Goal: Transaction & Acquisition: Purchase product/service

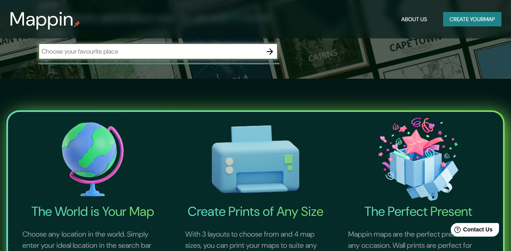
scroll to position [87, 0]
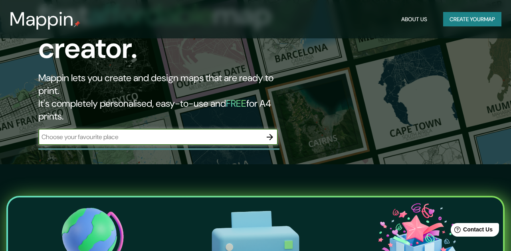
click at [136, 132] on input "text" at bounding box center [149, 136] width 223 height 9
drag, startPoint x: 116, startPoint y: 102, endPoint x: 43, endPoint y: 102, distance: 72.6
click at [43, 132] on input "españa" at bounding box center [149, 136] width 223 height 9
type input "s"
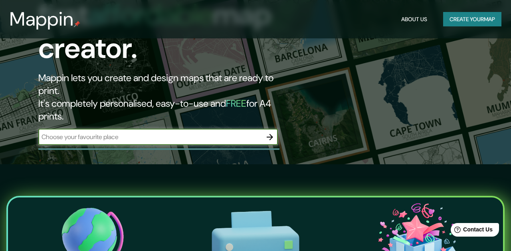
type input "e"
type input "[GEOGRAPHIC_DATA]"
click at [270, 132] on icon "button" at bounding box center [270, 137] width 10 height 10
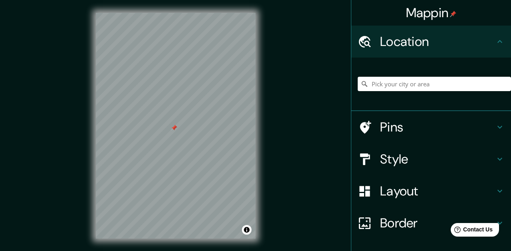
click at [171, 131] on div at bounding box center [174, 127] width 6 height 6
click at [295, 77] on div "Mappin Location Pins Style Layout Border Choose a border. Hint : you can make l…" at bounding box center [255, 132] width 511 height 264
click at [86, 250] on html "Mappin Location Pins Style Layout Border Choose a border. Hint : you can make l…" at bounding box center [255, 125] width 511 height 251
click at [389, 134] on h4 "Pins" at bounding box center [437, 127] width 115 height 16
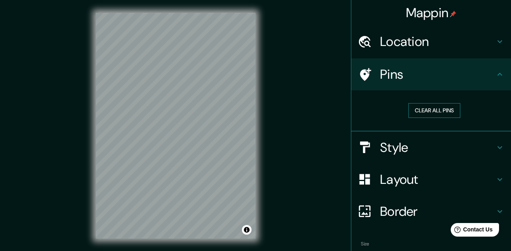
click at [452, 105] on button "Clear all pins" at bounding box center [434, 110] width 52 height 15
click at [377, 142] on div at bounding box center [368, 147] width 22 height 14
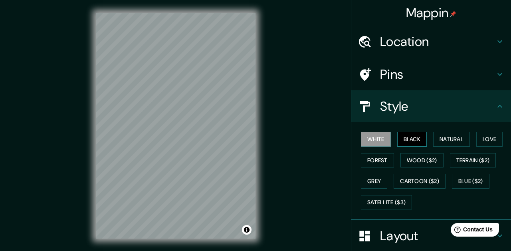
click at [421, 135] on button "Black" at bounding box center [412, 139] width 30 height 15
click at [456, 138] on button "Natural" at bounding box center [451, 139] width 37 height 15
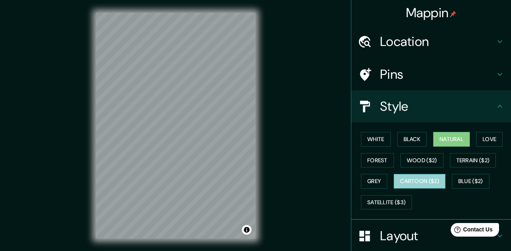
click at [410, 178] on button "Cartoon ($2)" at bounding box center [419, 181] width 52 height 15
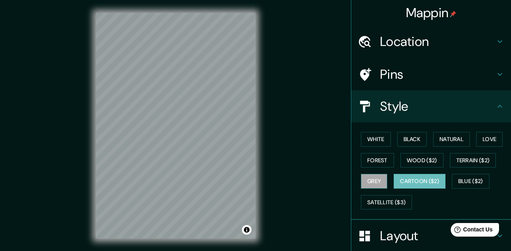
click at [374, 180] on button "Grey" at bounding box center [374, 181] width 26 height 15
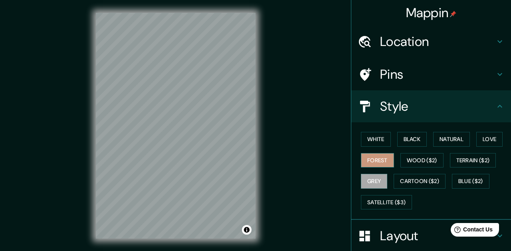
click at [377, 158] on button "Forest" at bounding box center [377, 160] width 33 height 15
click at [482, 160] on button "Terrain ($2)" at bounding box center [473, 160] width 46 height 15
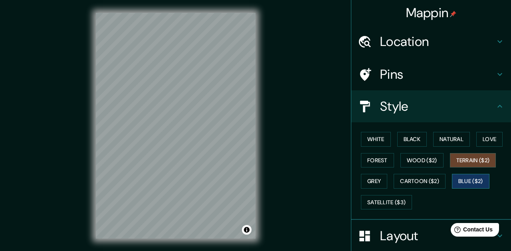
click at [470, 180] on button "Blue ($2)" at bounding box center [470, 181] width 37 height 15
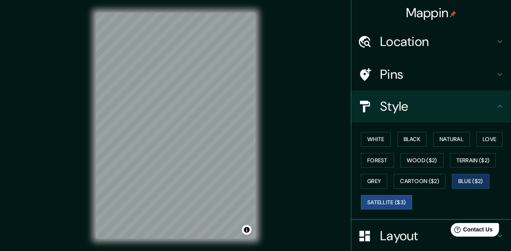
click at [386, 199] on button "Satellite ($3)" at bounding box center [386, 202] width 51 height 15
click at [462, 135] on button "Natural" at bounding box center [451, 139] width 37 height 15
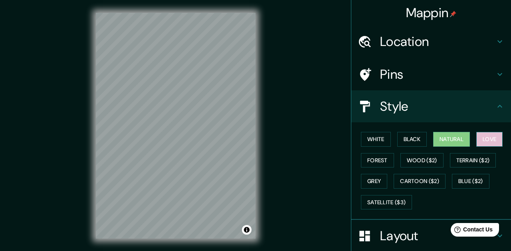
click at [495, 135] on button "Love" at bounding box center [489, 139] width 26 height 15
click at [464, 134] on button "Natural" at bounding box center [451, 139] width 37 height 15
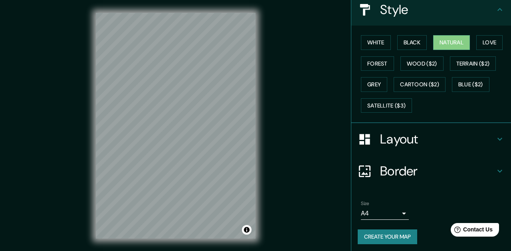
scroll to position [96, 0]
click at [391, 237] on button "Create your map" at bounding box center [386, 236] width 59 height 15
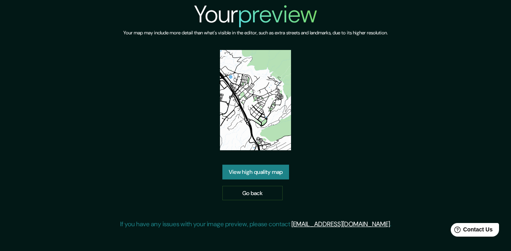
click at [261, 103] on img at bounding box center [255, 100] width 71 height 100
click at [255, 173] on link "View high quality map" at bounding box center [255, 171] width 67 height 15
